Goal: Register for event/course

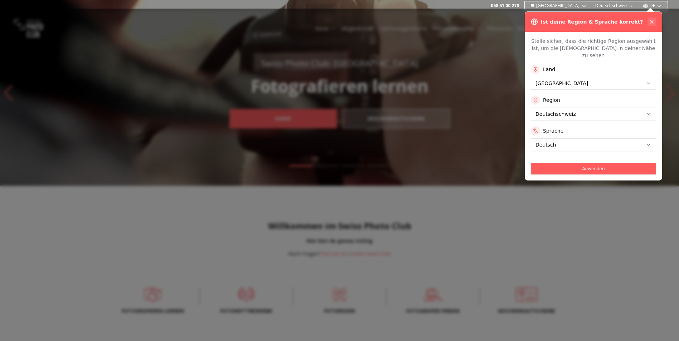
click at [652, 20] on icon at bounding box center [651, 22] width 6 height 6
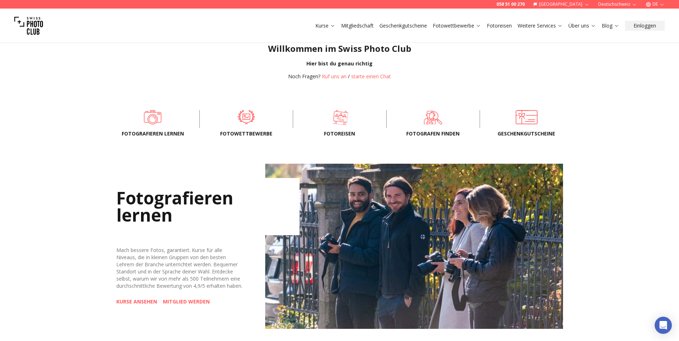
scroll to position [179, 0]
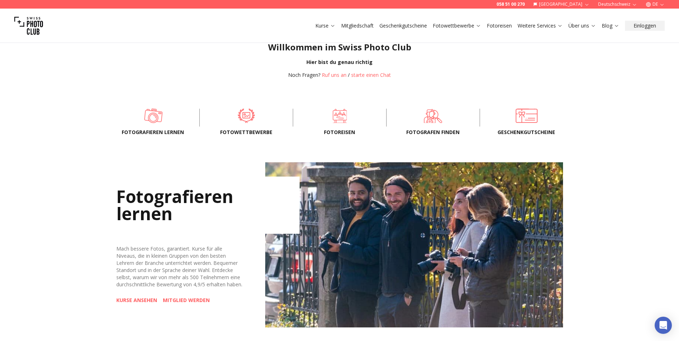
click at [155, 115] on span at bounding box center [153, 115] width 71 height 21
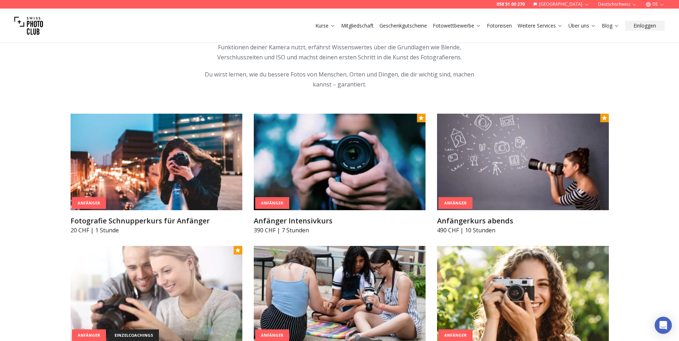
scroll to position [322, 0]
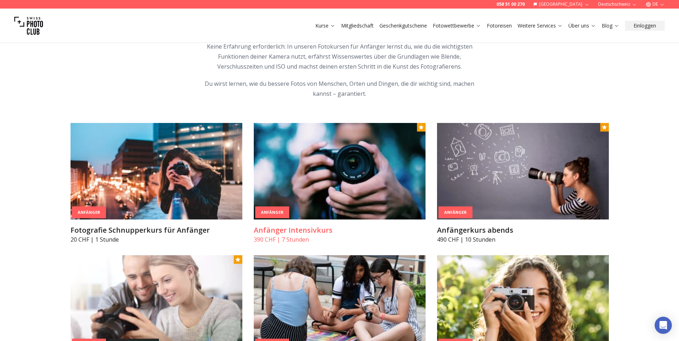
click at [341, 159] on img at bounding box center [340, 171] width 172 height 97
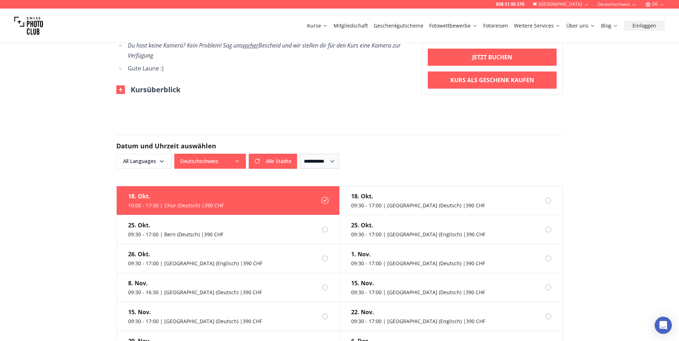
scroll to position [501, 0]
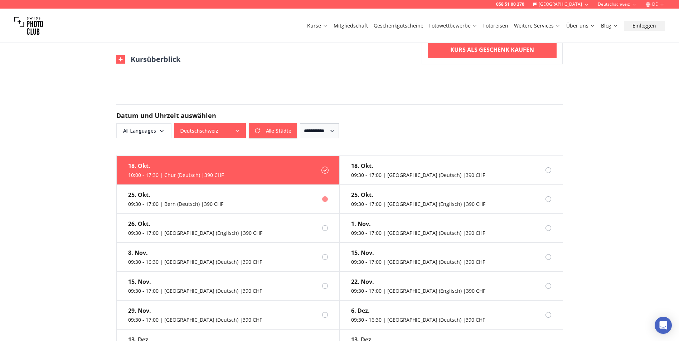
click at [177, 201] on div "09:30 - 17:00 | Bern (Deutsch) | 390 CHF" at bounding box center [175, 204] width 95 height 7
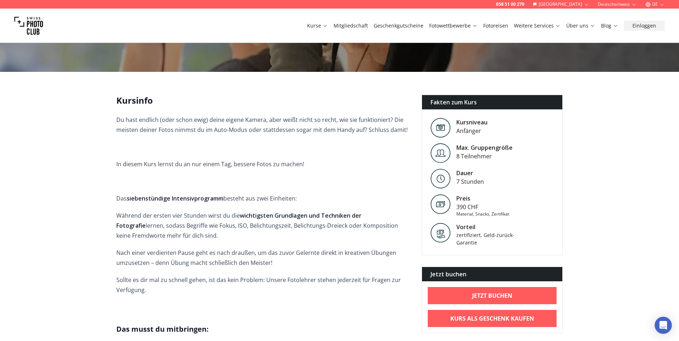
scroll to position [286, 0]
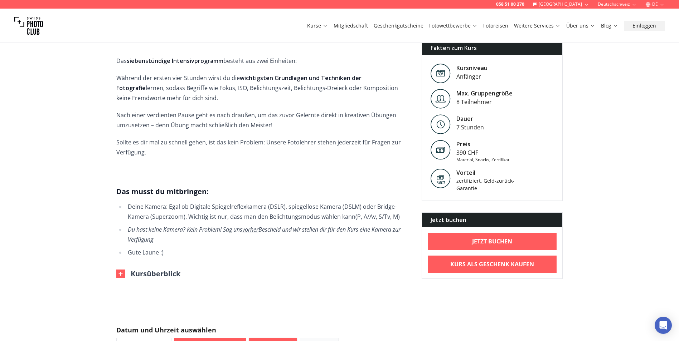
click at [34, 24] on img at bounding box center [28, 25] width 29 height 29
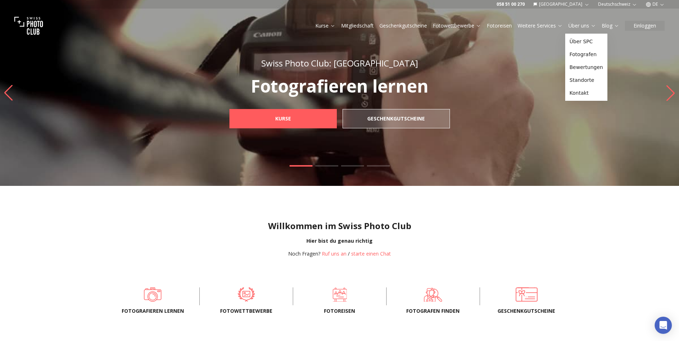
click at [591, 25] on icon at bounding box center [592, 25] width 5 height 5
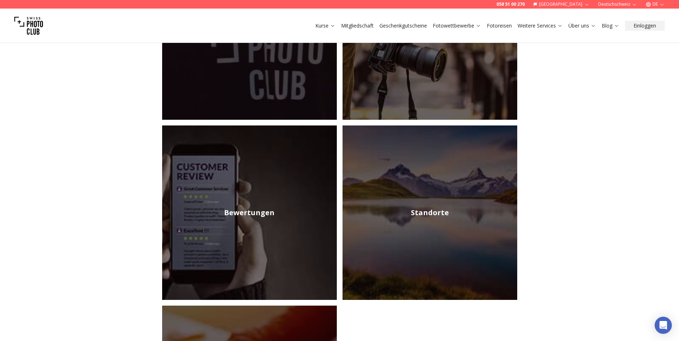
scroll to position [215, 0]
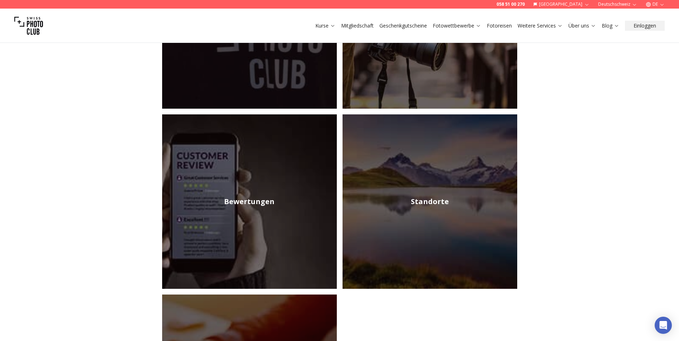
click at [419, 197] on h2 "Standorte" at bounding box center [430, 202] width 38 height 10
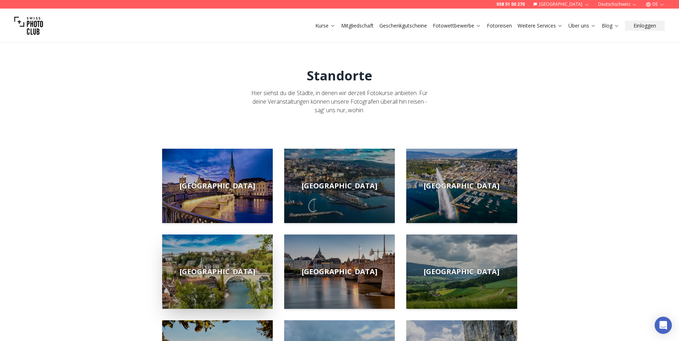
click at [214, 265] on img at bounding box center [217, 272] width 111 height 74
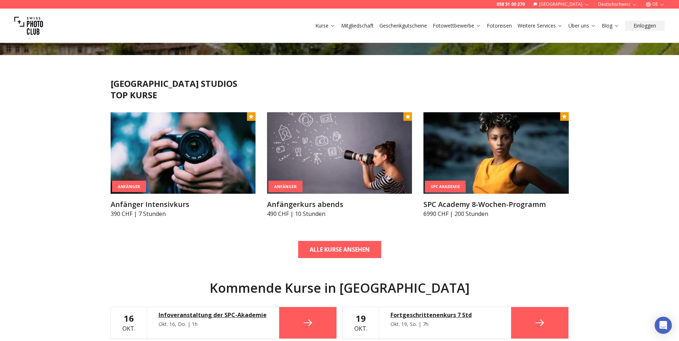
scroll to position [179, 0]
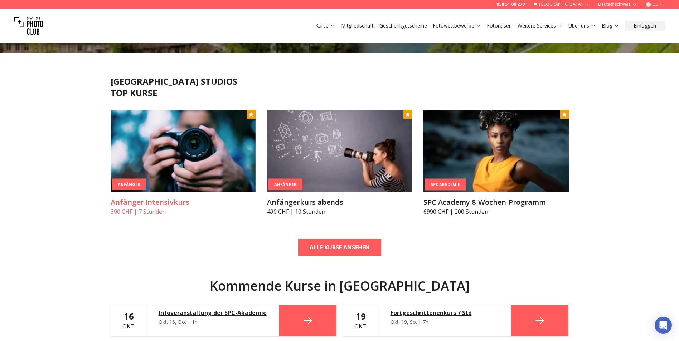
click at [163, 144] on img at bounding box center [183, 151] width 145 height 82
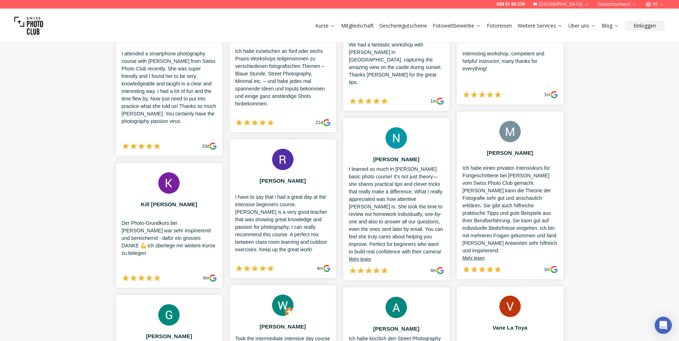
scroll to position [1252, 0]
